Goal: Transaction & Acquisition: Purchase product/service

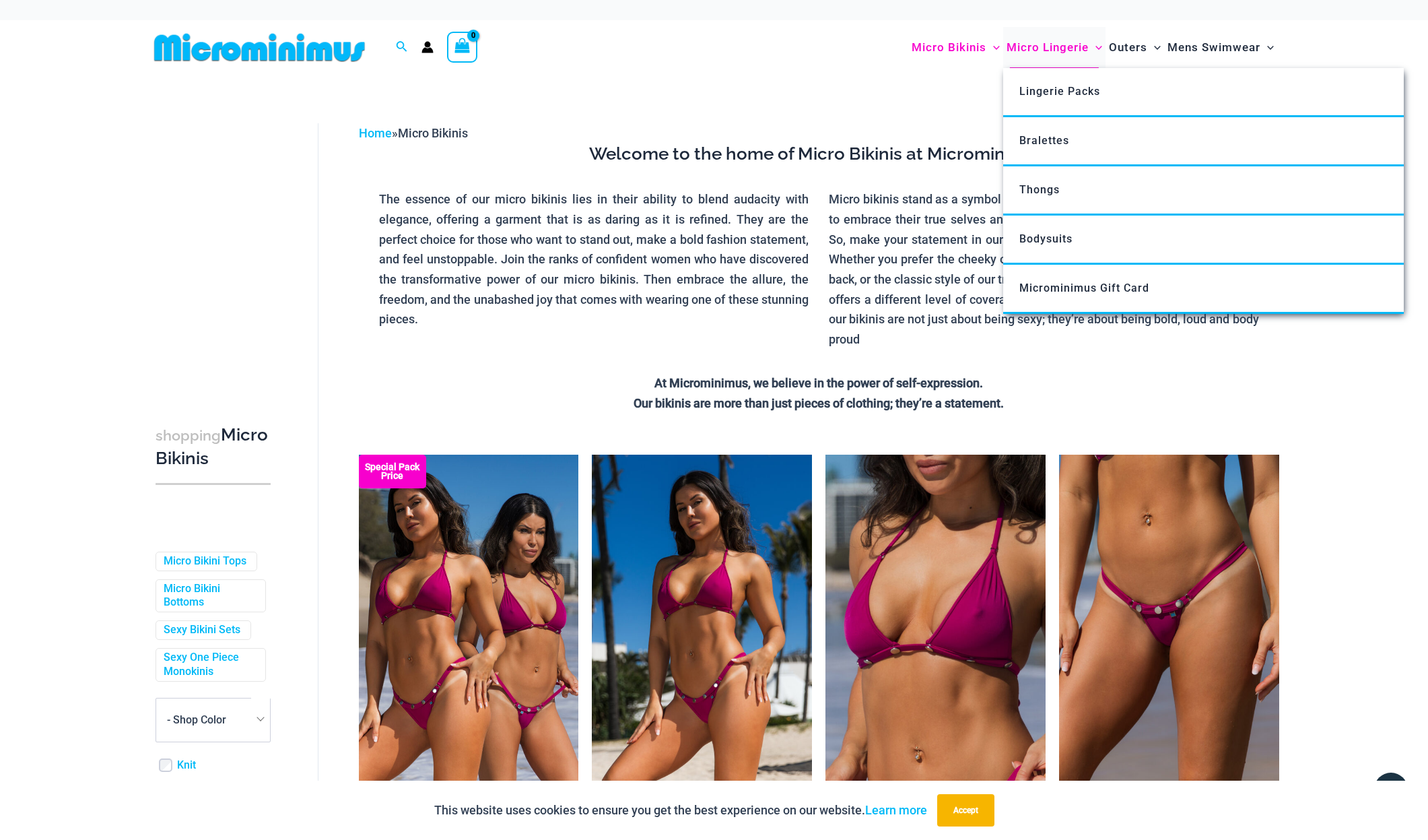
click at [1050, 47] on span "Micro Lingerie" at bounding box center [1047, 47] width 82 height 34
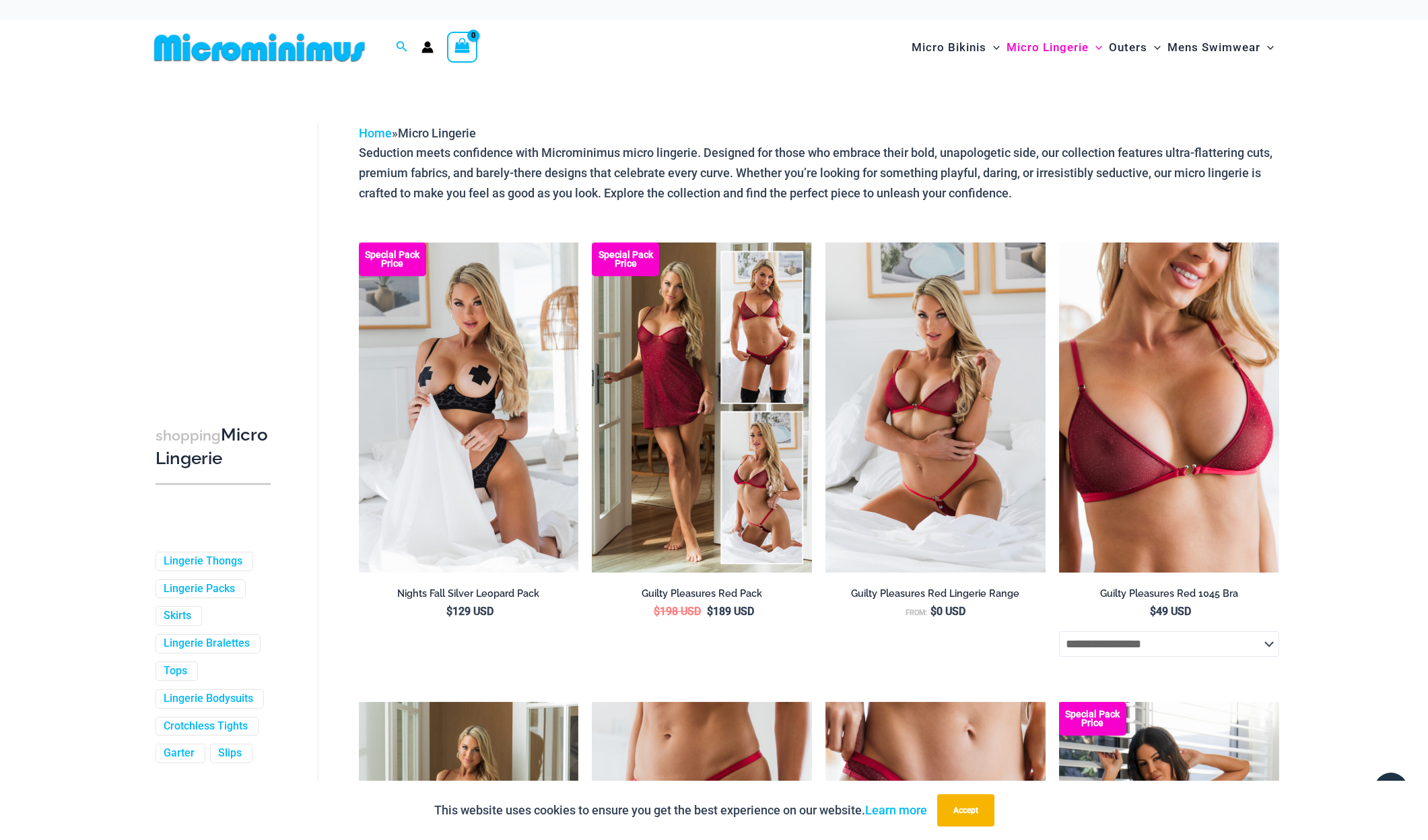
click at [208, 51] on img at bounding box center [260, 47] width 222 height 30
